Goal: Task Accomplishment & Management: Manage account settings

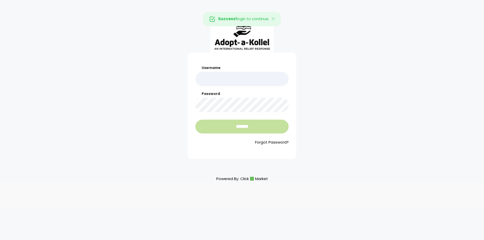
type input "**********"
click at [257, 130] on input "*******" at bounding box center [241, 127] width 93 height 14
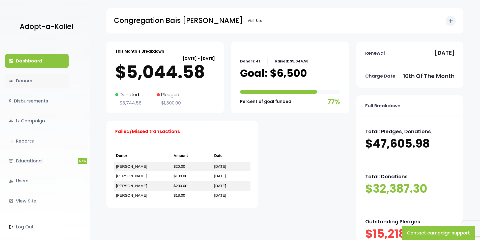
click at [33, 83] on link "groups Donors" at bounding box center [37, 81] width 64 height 14
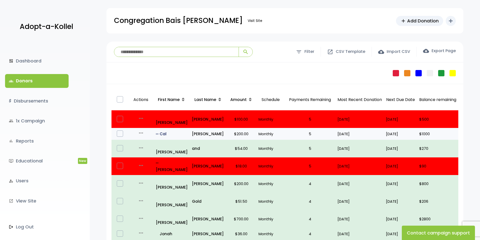
click at [169, 131] on p "all_inclusive Cal" at bounding box center [172, 134] width 32 height 7
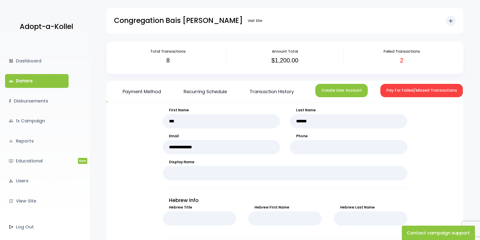
scroll to position [0, 34]
click at [428, 92] on button "Pay For Failed/Missed Transactions" at bounding box center [419, 90] width 82 height 13
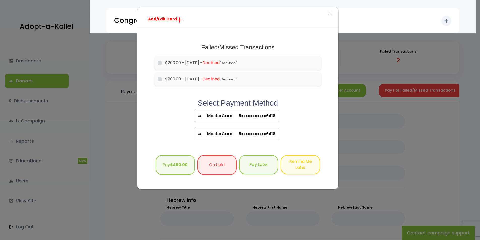
click at [166, 20] on span "Add/Edit Card" at bounding box center [162, 18] width 29 height 5
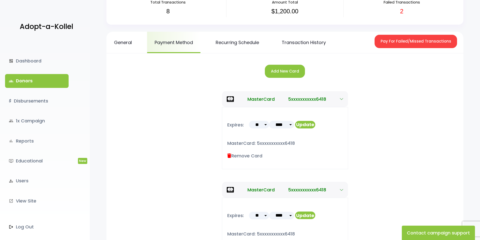
scroll to position [50, 0]
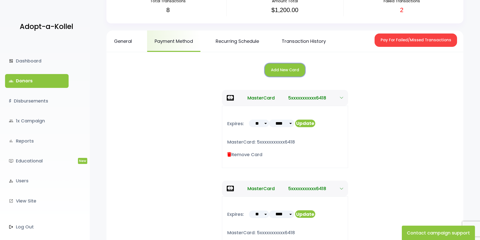
click at [283, 70] on button "Add New Card" at bounding box center [285, 70] width 40 height 13
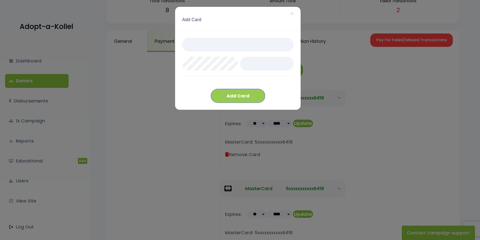
click at [247, 96] on button "Add Card" at bounding box center [238, 96] width 54 height 14
click at [235, 88] on div at bounding box center [237, 63] width 111 height 51
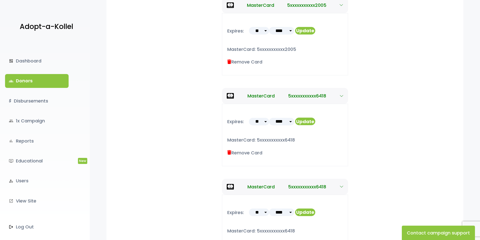
scroll to position [151, 0]
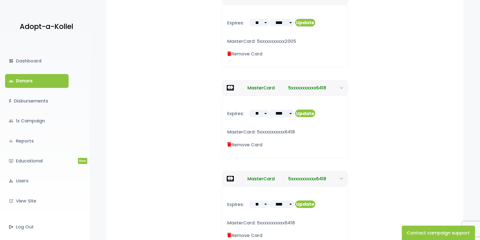
click at [253, 147] on label "Remove Card" at bounding box center [244, 144] width 35 height 7
click at [243, 144] on label "Remove Card" at bounding box center [244, 144] width 35 height 7
click at [231, 144] on icon at bounding box center [229, 144] width 4 height 5
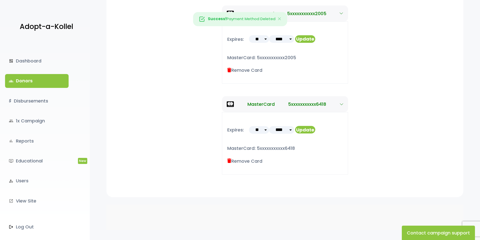
scroll to position [135, 0]
click at [231, 161] on icon at bounding box center [229, 161] width 4 height 5
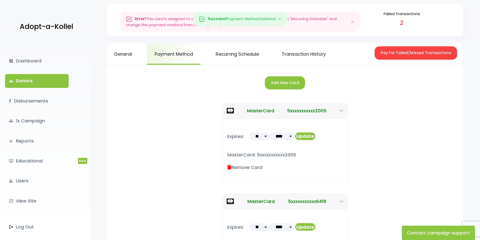
scroll to position [109, 0]
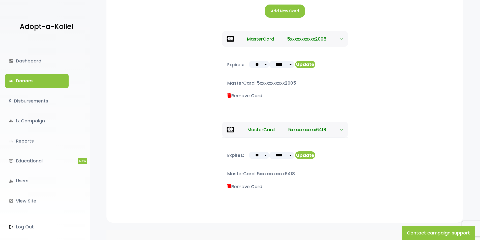
click at [229, 186] on icon at bounding box center [229, 186] width 4 height 5
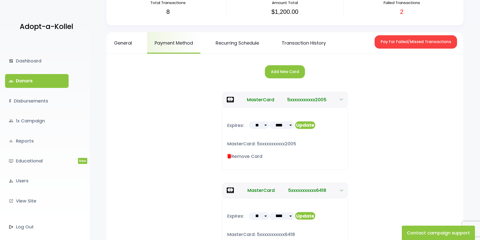
scroll to position [9, 0]
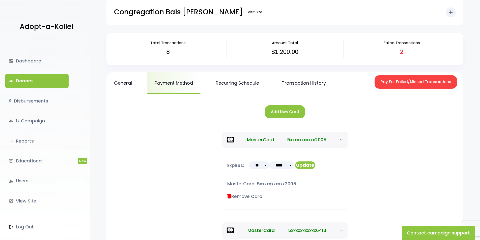
click at [340, 158] on div "Expires: ** ** ** ** ** ** ** ** ** ** ** ** **** **** **** **** **** **** ****" at bounding box center [285, 179] width 126 height 62
click at [344, 138] on button "MasterCard 5xxxxxxxxxxx2005" at bounding box center [285, 140] width 126 height 16
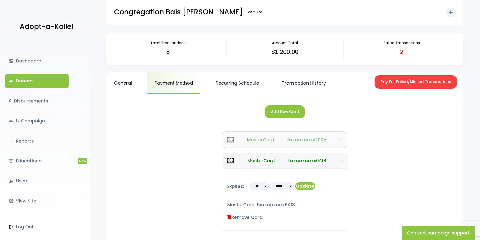
click at [342, 138] on icon "button" at bounding box center [341, 140] width 4 height 4
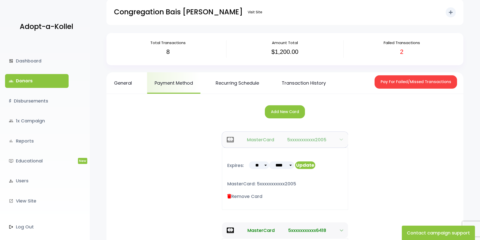
click at [342, 138] on icon "button" at bounding box center [341, 140] width 4 height 4
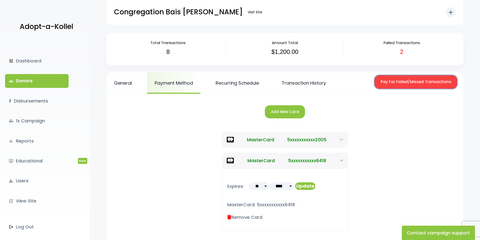
click at [402, 83] on button "Pay For Failed/Missed Transactions" at bounding box center [415, 81] width 82 height 13
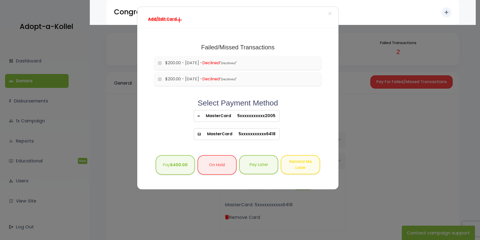
click at [224, 119] on span "MasterCard" at bounding box center [214, 116] width 31 height 6
click at [179, 162] on b "$400.00" at bounding box center [179, 165] width 18 height 6
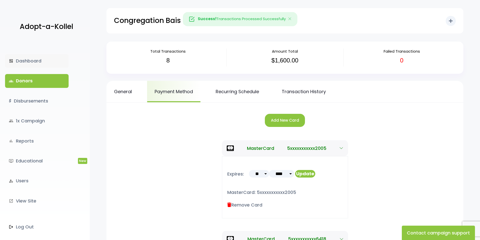
click at [25, 60] on link "dashboard Dashboard" at bounding box center [37, 61] width 64 height 14
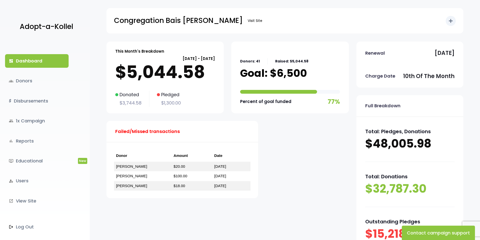
click at [25, 61] on link "dashboard Dashboard" at bounding box center [37, 61] width 64 height 14
click at [25, 79] on link "groups Donors" at bounding box center [37, 81] width 64 height 14
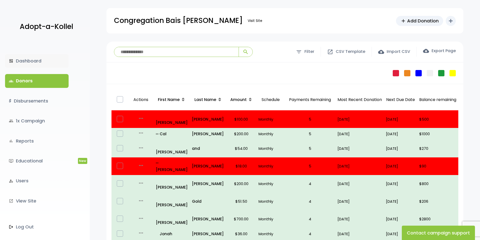
click at [35, 59] on link "dashboard Dashboard" at bounding box center [37, 61] width 64 height 14
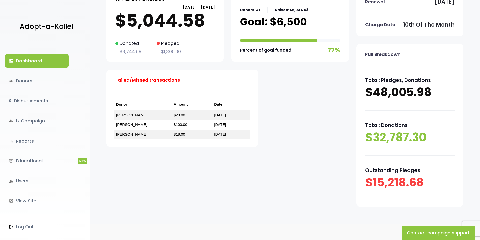
scroll to position [61, 0]
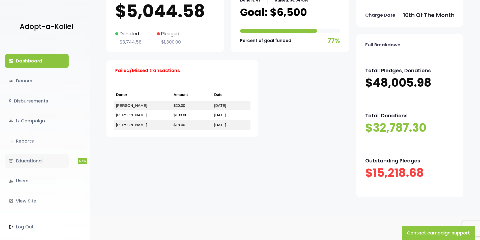
click at [38, 164] on link "ondemand_video Educational New" at bounding box center [37, 161] width 64 height 14
